Goal: Learn about a topic

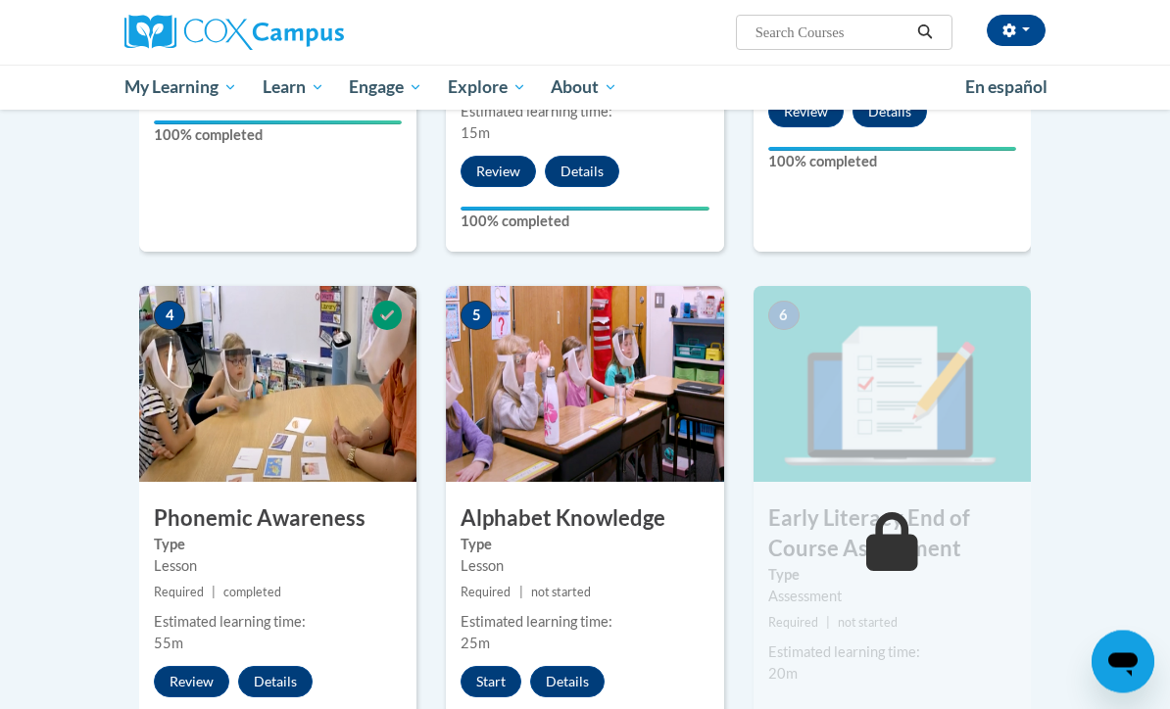
scroll to position [797, 0]
click at [499, 666] on button "Start" at bounding box center [491, 681] width 61 height 31
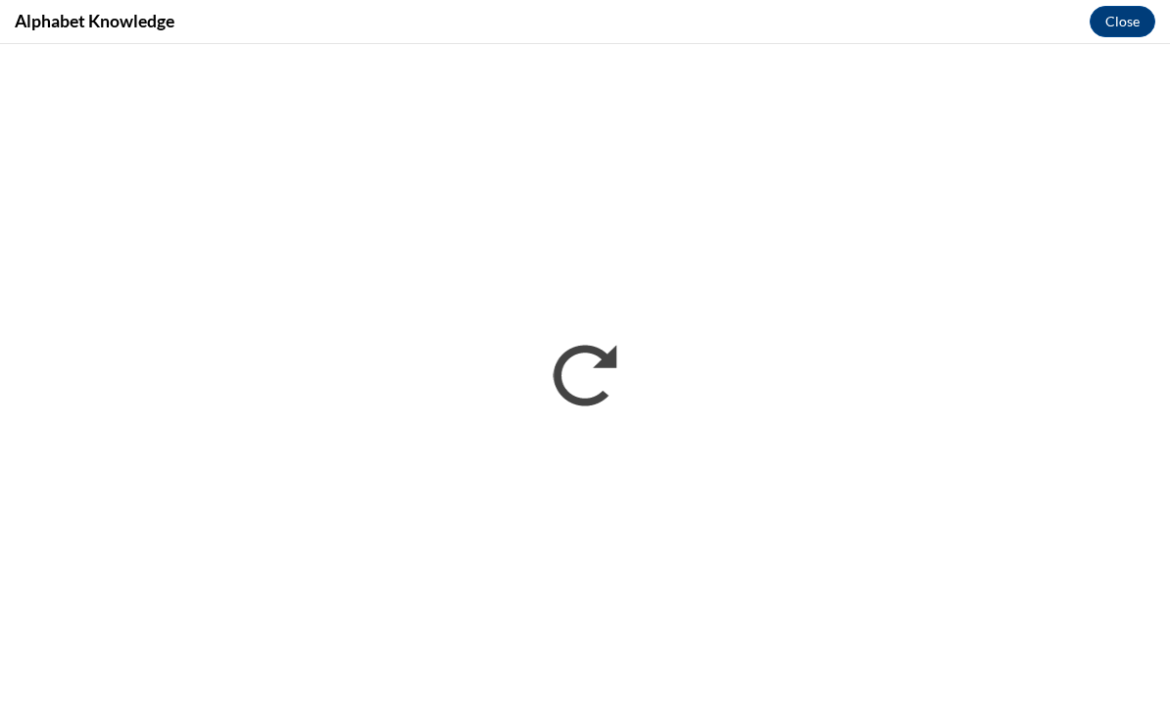
scroll to position [0, 0]
